Goal: Task Accomplishment & Management: Manage account settings

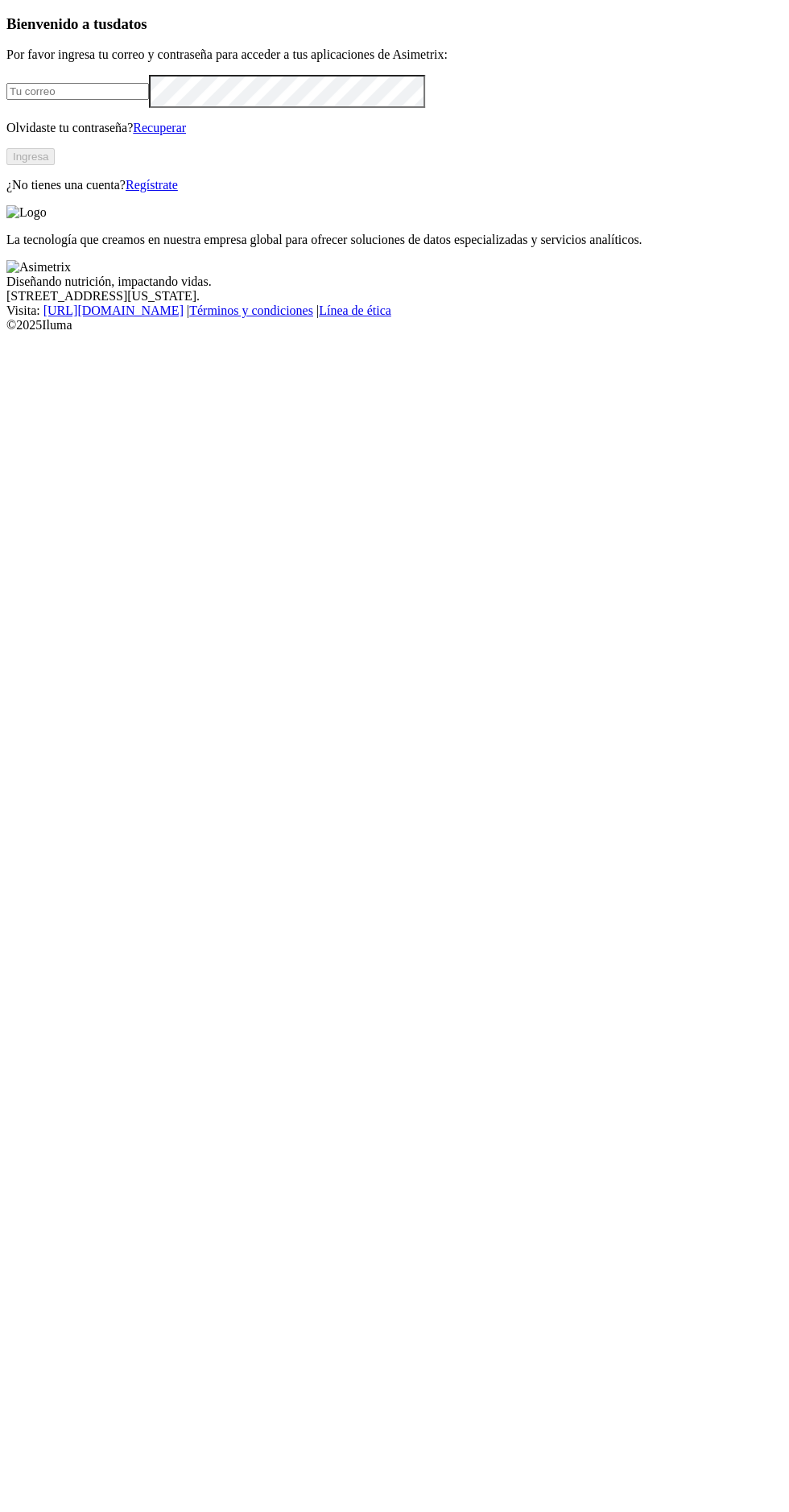
click at [186, 134] on link "Recuperar" at bounding box center [160, 127] width 53 height 14
click at [102, 100] on input "email" at bounding box center [78, 91] width 142 height 17
type input "egipto.cria@kikes.com.co"
click input "submit" at bounding box center [0, 0] width 0 height 0
